Goal: Task Accomplishment & Management: Complete application form

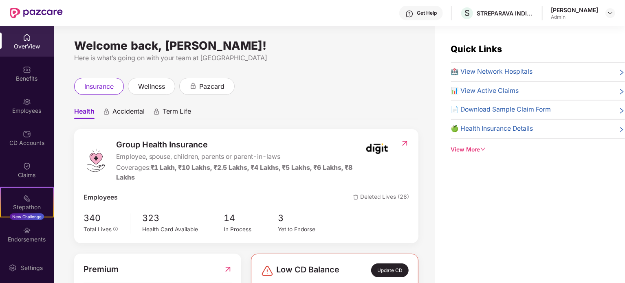
click at [594, 11] on div "[PERSON_NAME]" at bounding box center [574, 10] width 47 height 8
click at [611, 13] on img at bounding box center [610, 13] width 7 height 7
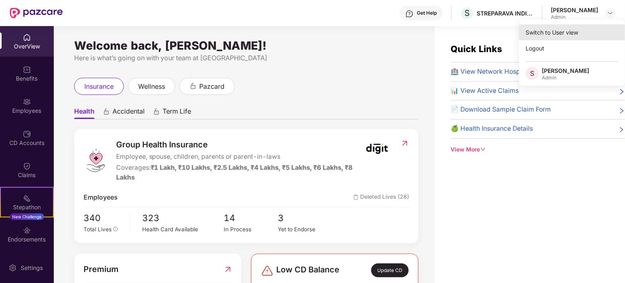
click at [559, 32] on div "Switch to User view" at bounding box center [572, 32] width 106 height 16
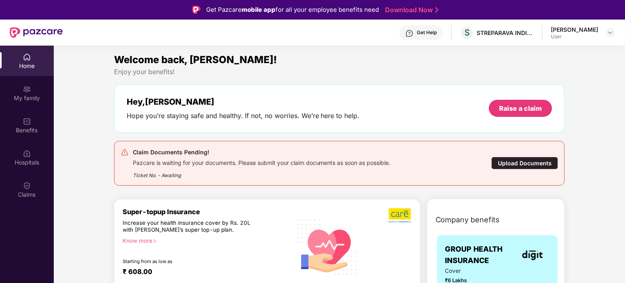
click at [518, 166] on div "Upload Documents" at bounding box center [525, 163] width 67 height 13
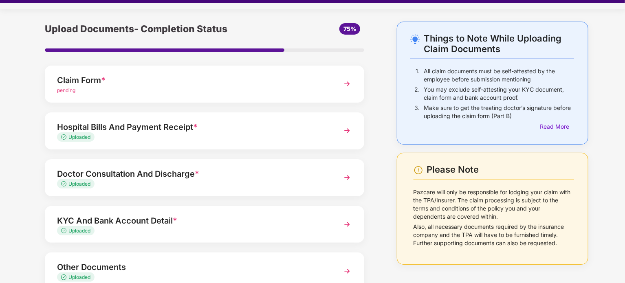
scroll to position [8, 0]
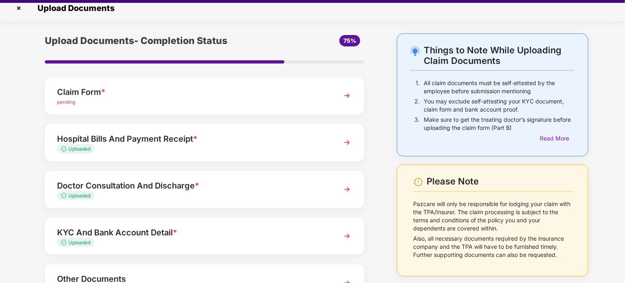
click at [188, 91] on div "Claim Form *" at bounding box center [192, 92] width 270 height 13
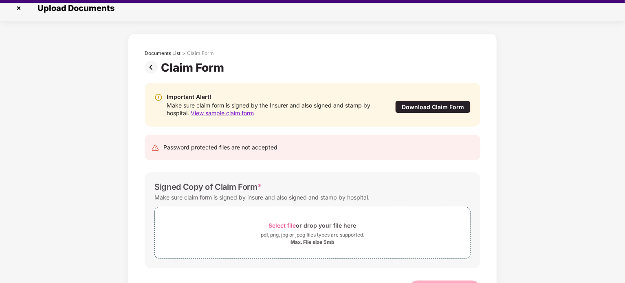
scroll to position [0, 0]
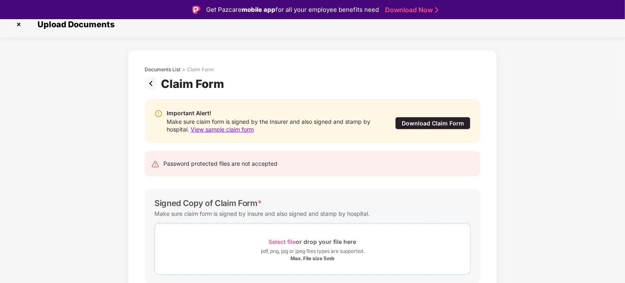
click at [308, 232] on span "Select file or drop your file here pdf, png, jpg or jpeg files types are suppor…" at bounding box center [312, 249] width 315 height 39
click at [598, 93] on div "Documents List > Claim Form Claim Form Important Alert! Make sure claim form is…" at bounding box center [312, 216] width 625 height 332
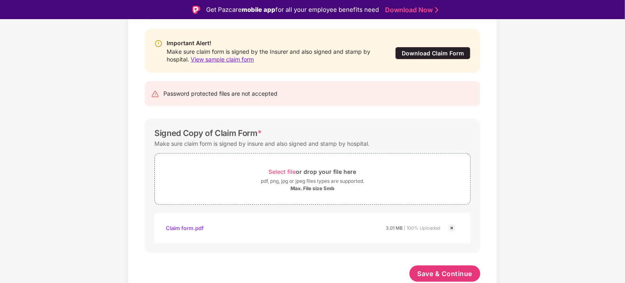
scroll to position [78, 0]
click at [296, 169] on div "Select file or drop your file here" at bounding box center [313, 172] width 88 height 11
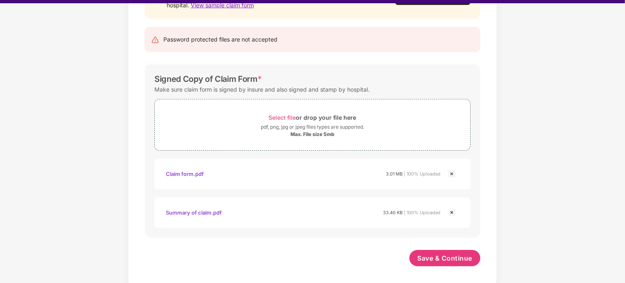
scroll to position [20, 0]
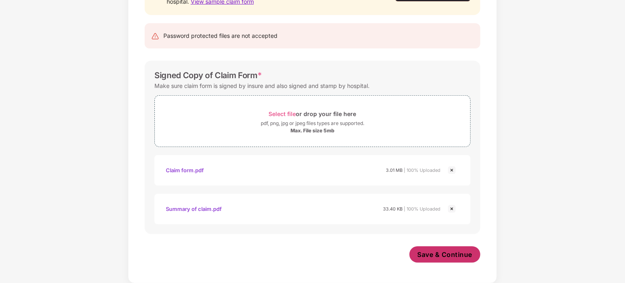
click at [455, 253] on span "Save & Continue" at bounding box center [445, 254] width 55 height 9
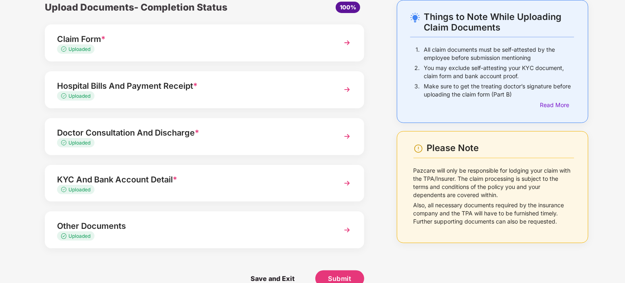
scroll to position [54, 0]
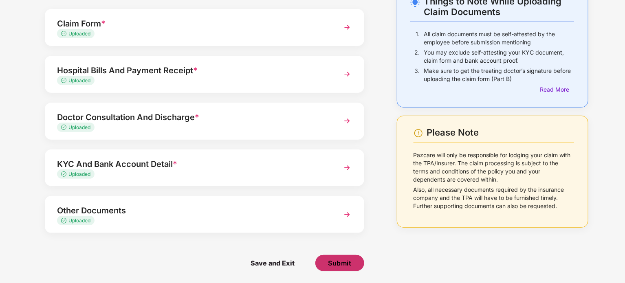
click at [347, 256] on button "Submit" at bounding box center [339, 263] width 49 height 16
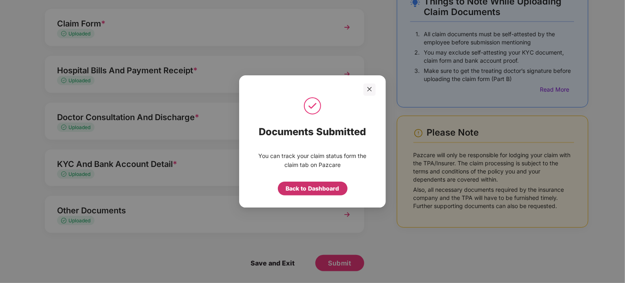
click at [323, 191] on div "Back to Dashboard" at bounding box center [312, 188] width 53 height 9
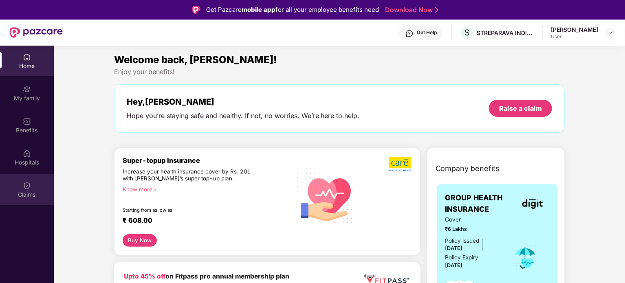
click at [28, 186] on img at bounding box center [27, 186] width 8 height 8
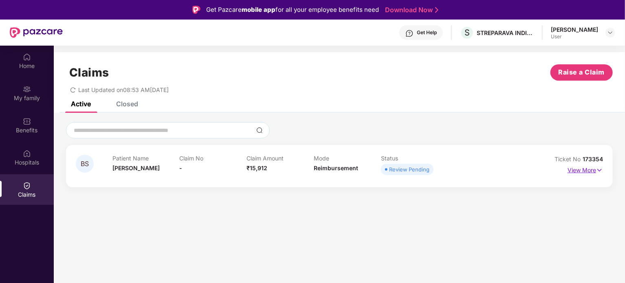
click at [598, 170] on img at bounding box center [599, 170] width 7 height 9
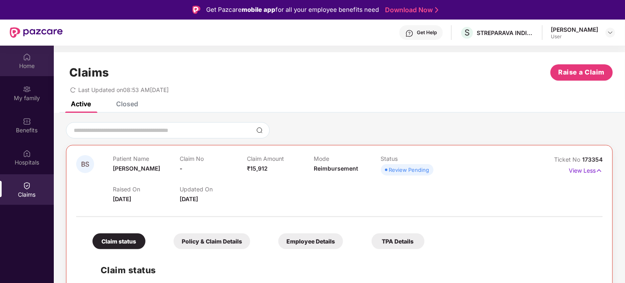
click at [22, 51] on div "Home" at bounding box center [27, 61] width 54 height 31
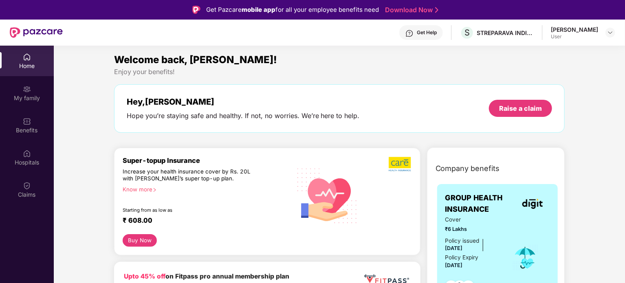
click at [589, 37] on div "User" at bounding box center [574, 36] width 47 height 7
click at [606, 34] on div at bounding box center [611, 33] width 10 height 10
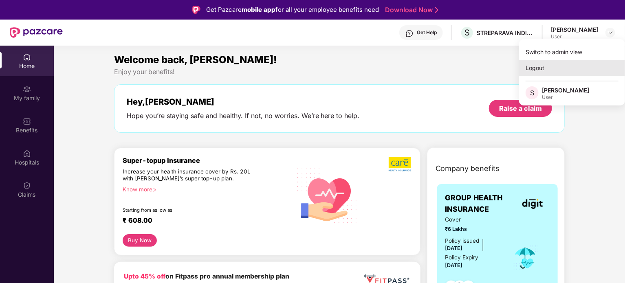
click at [537, 68] on div "Logout" at bounding box center [572, 68] width 106 height 16
